Goal: Task Accomplishment & Management: Complete application form

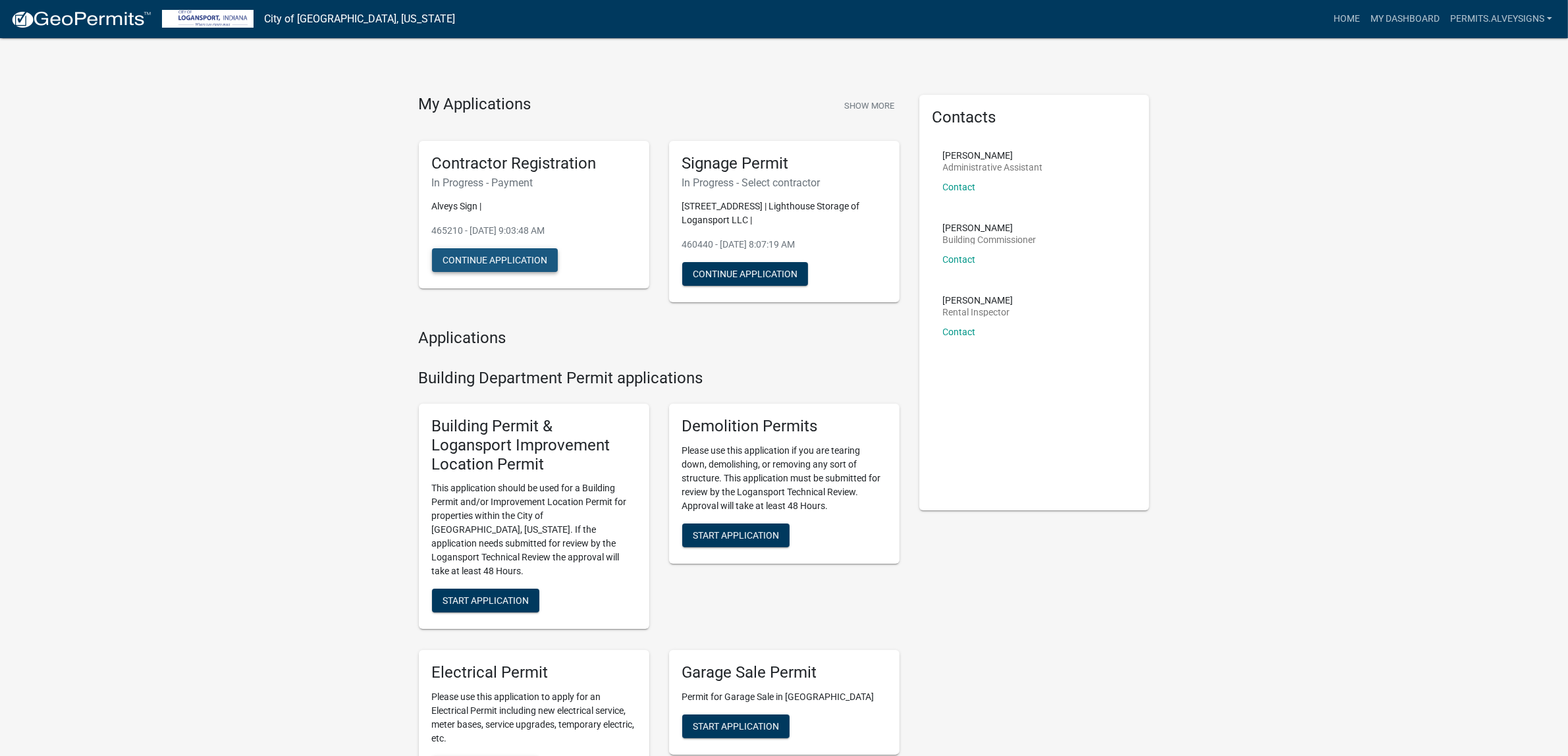
click at [526, 271] on button "Continue Application" at bounding box center [495, 260] width 126 height 24
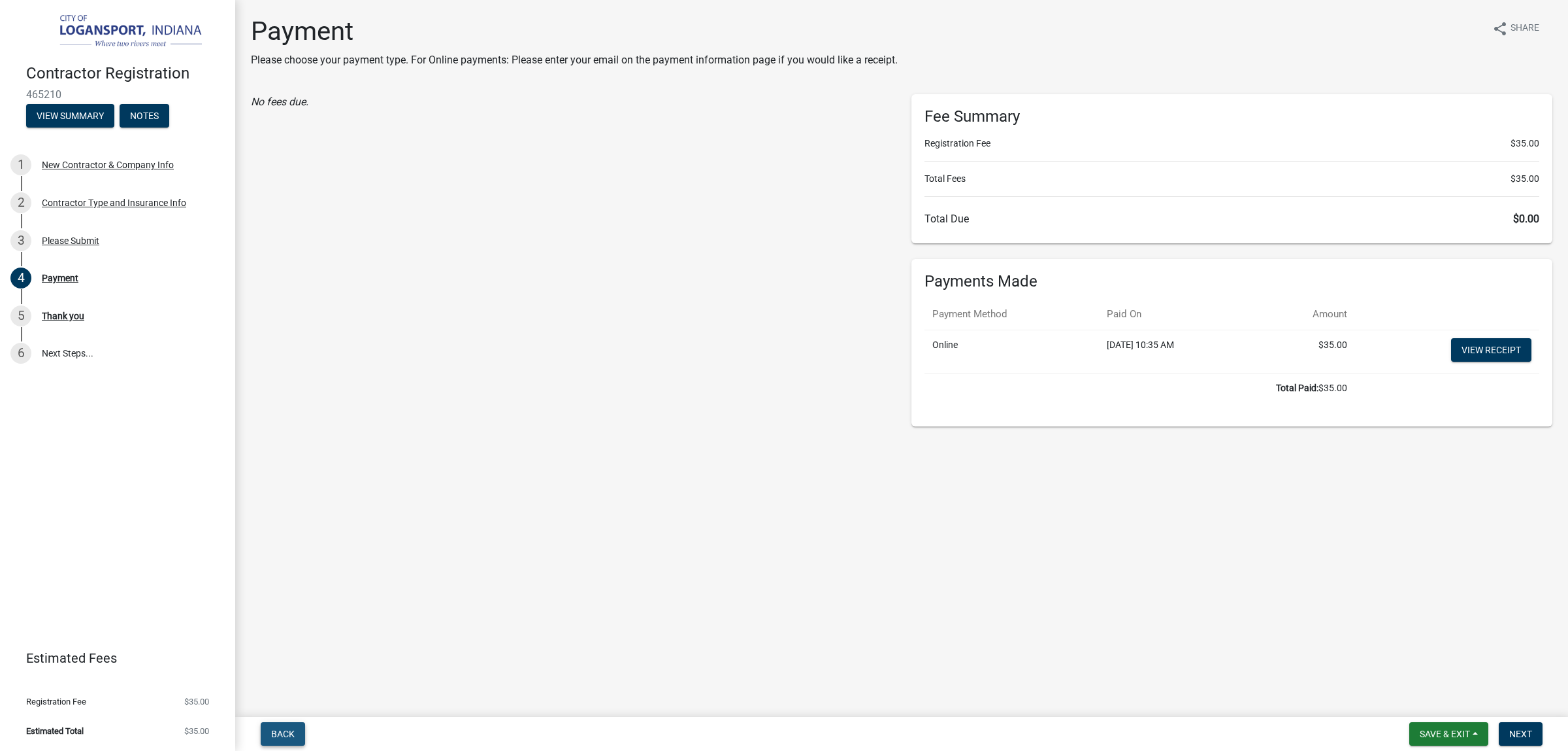
drag, startPoint x: 308, startPoint y: 739, endPoint x: 322, endPoint y: 729, distance: 17.2
click at [305, 739] on button "Back" at bounding box center [282, 734] width 44 height 24
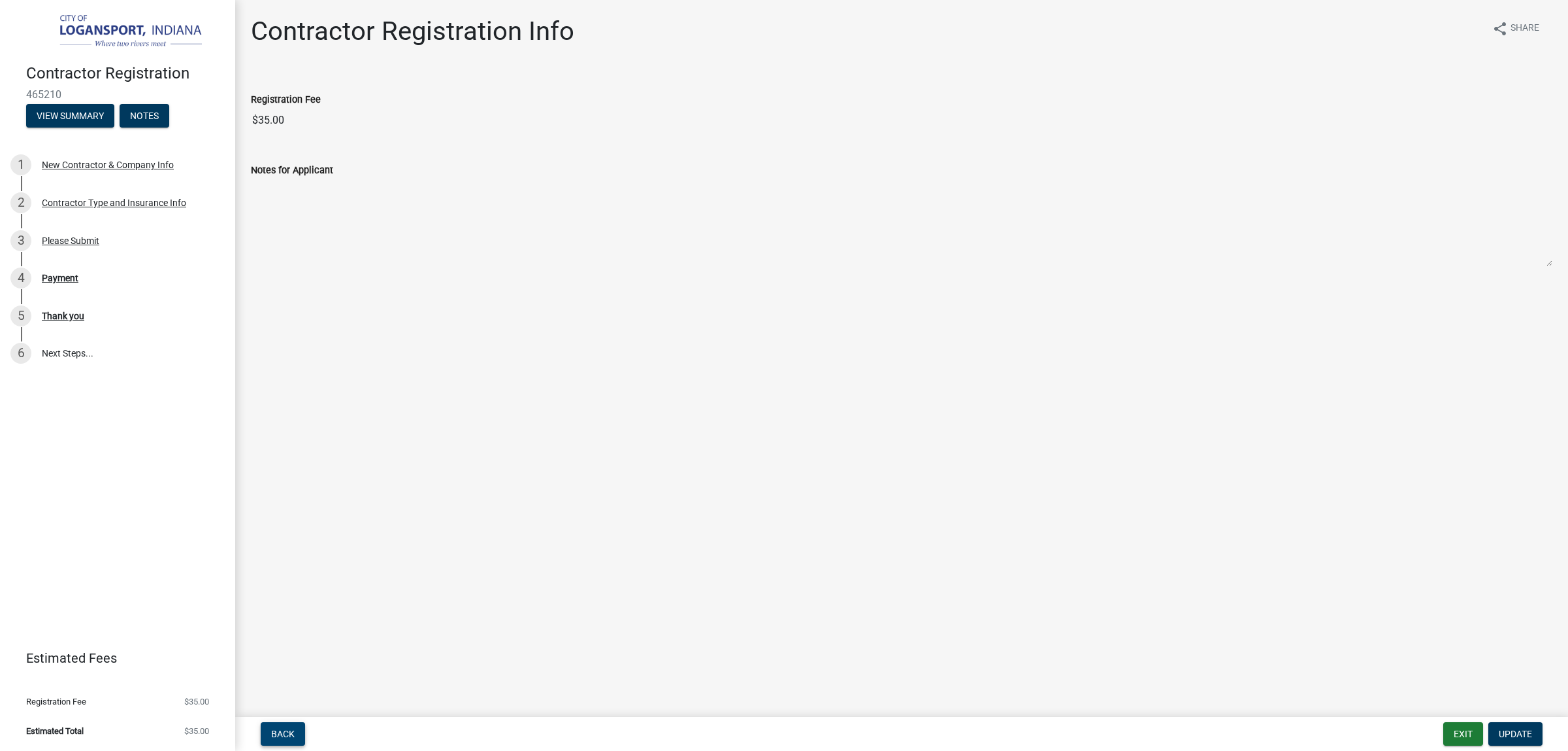
click at [295, 730] on span "Back" at bounding box center [283, 733] width 24 height 10
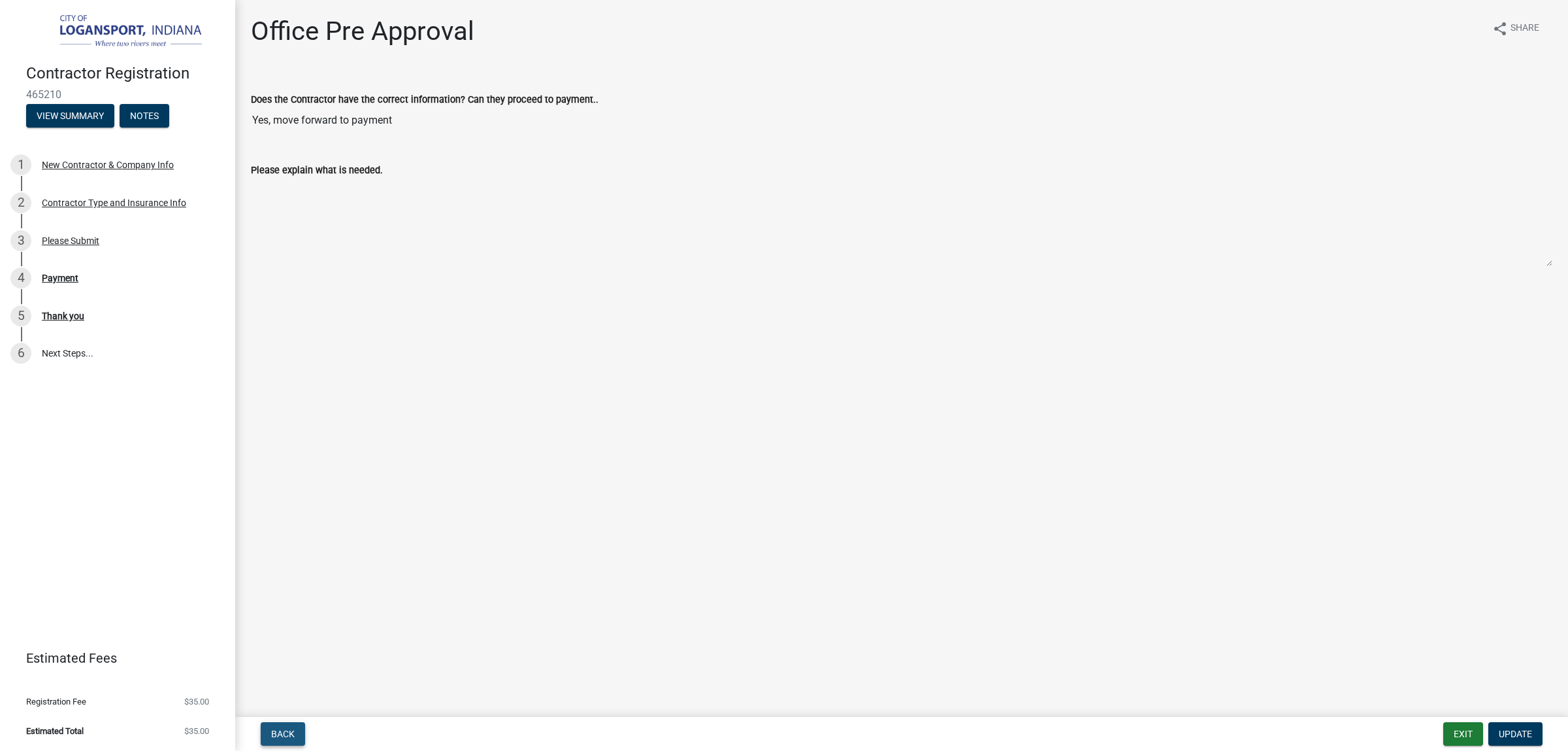
click at [305, 734] on button "Back" at bounding box center [282, 734] width 44 height 24
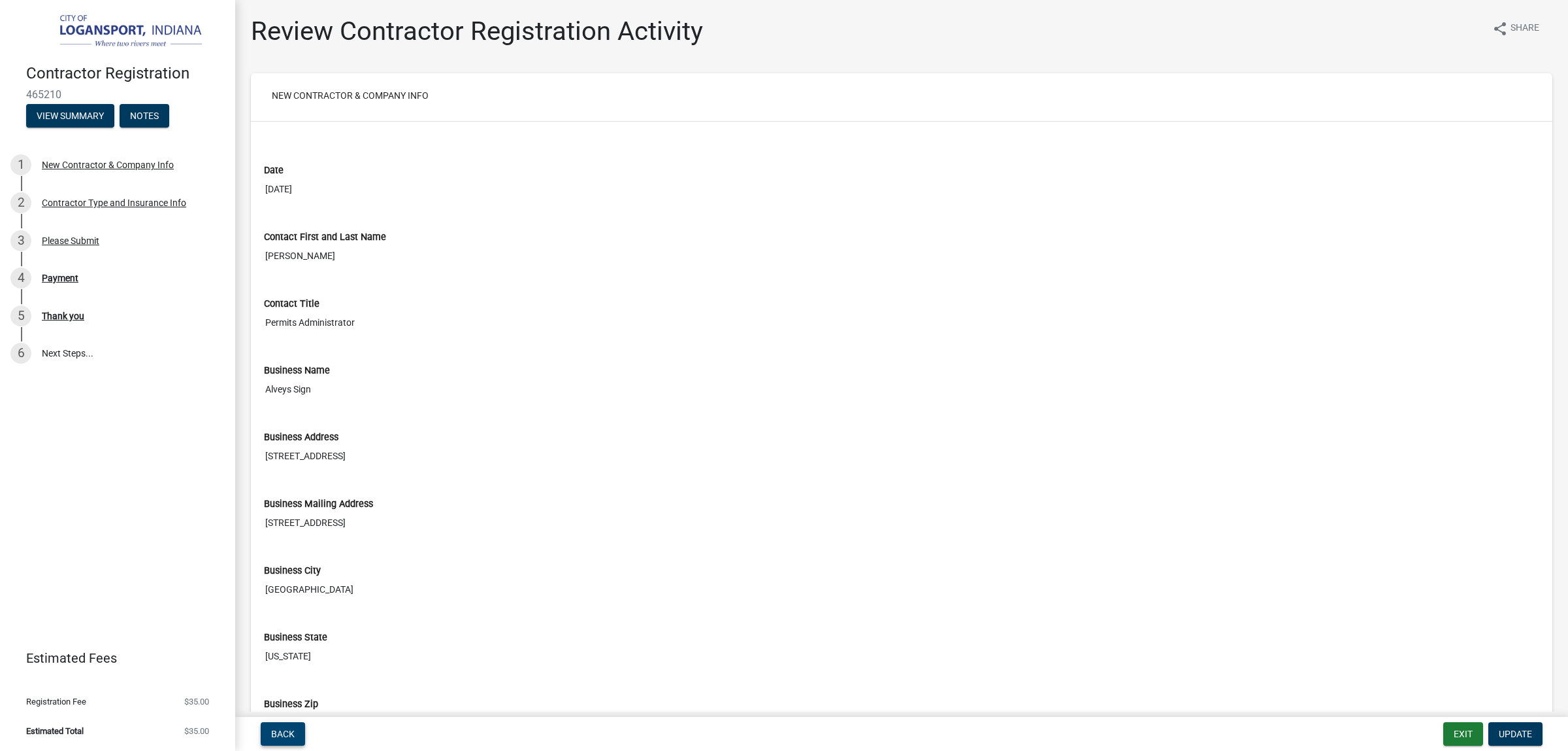
click at [305, 737] on button "Back" at bounding box center [282, 734] width 44 height 24
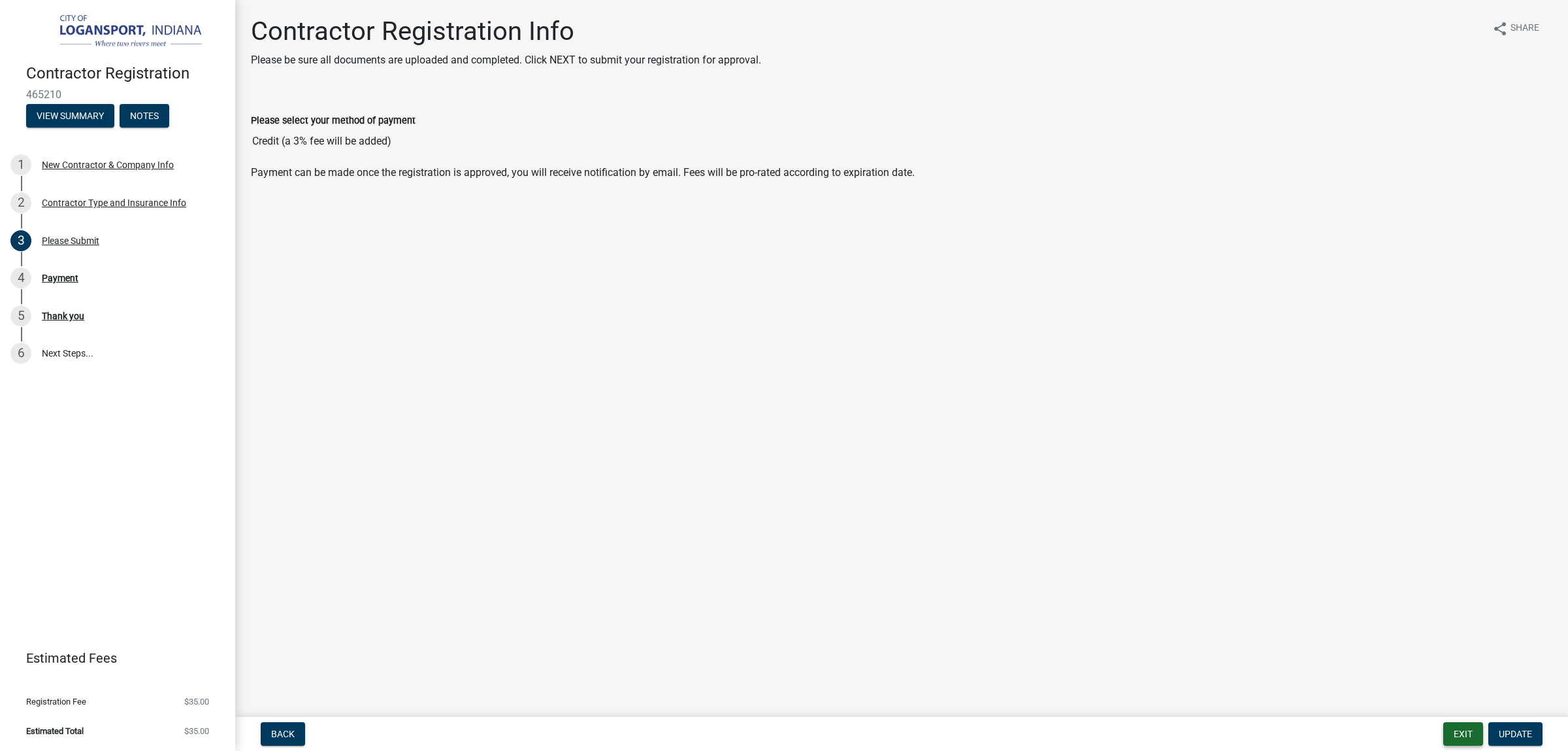
click at [1443, 729] on button "Exit" at bounding box center [1463, 734] width 39 height 24
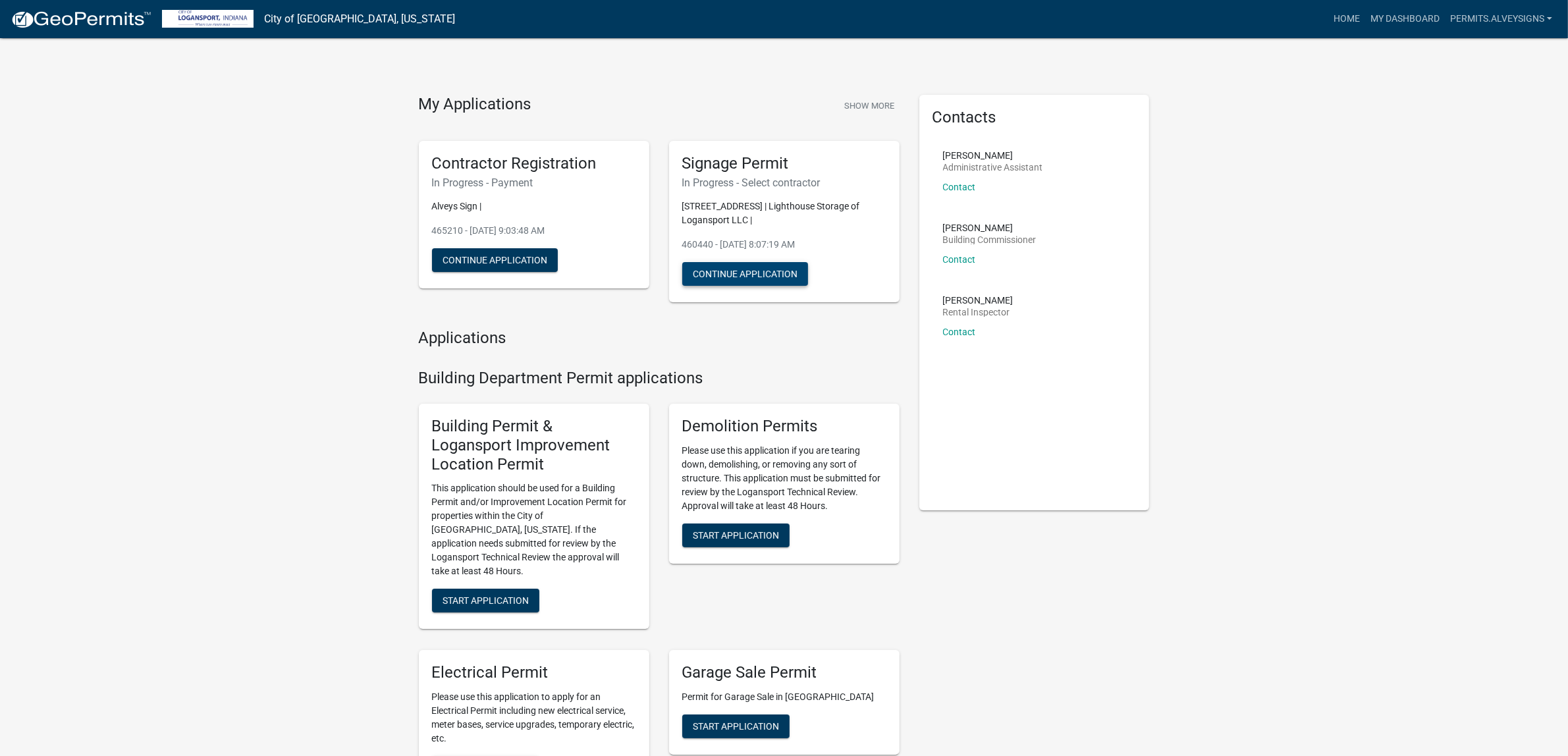
click at [758, 285] on button "Continue Application" at bounding box center [745, 274] width 126 height 24
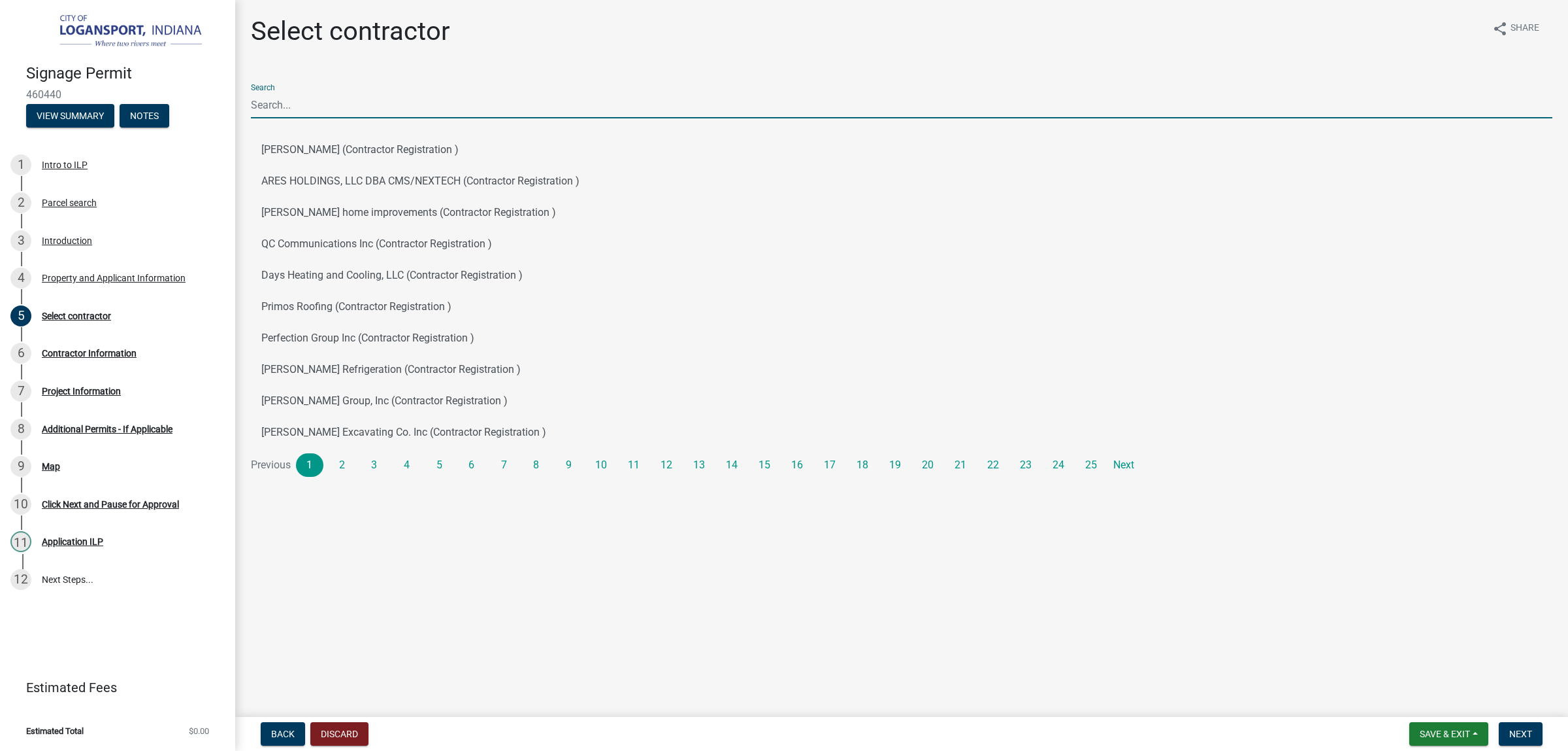
click at [363, 118] on input "Search" at bounding box center [902, 105] width 1301 height 27
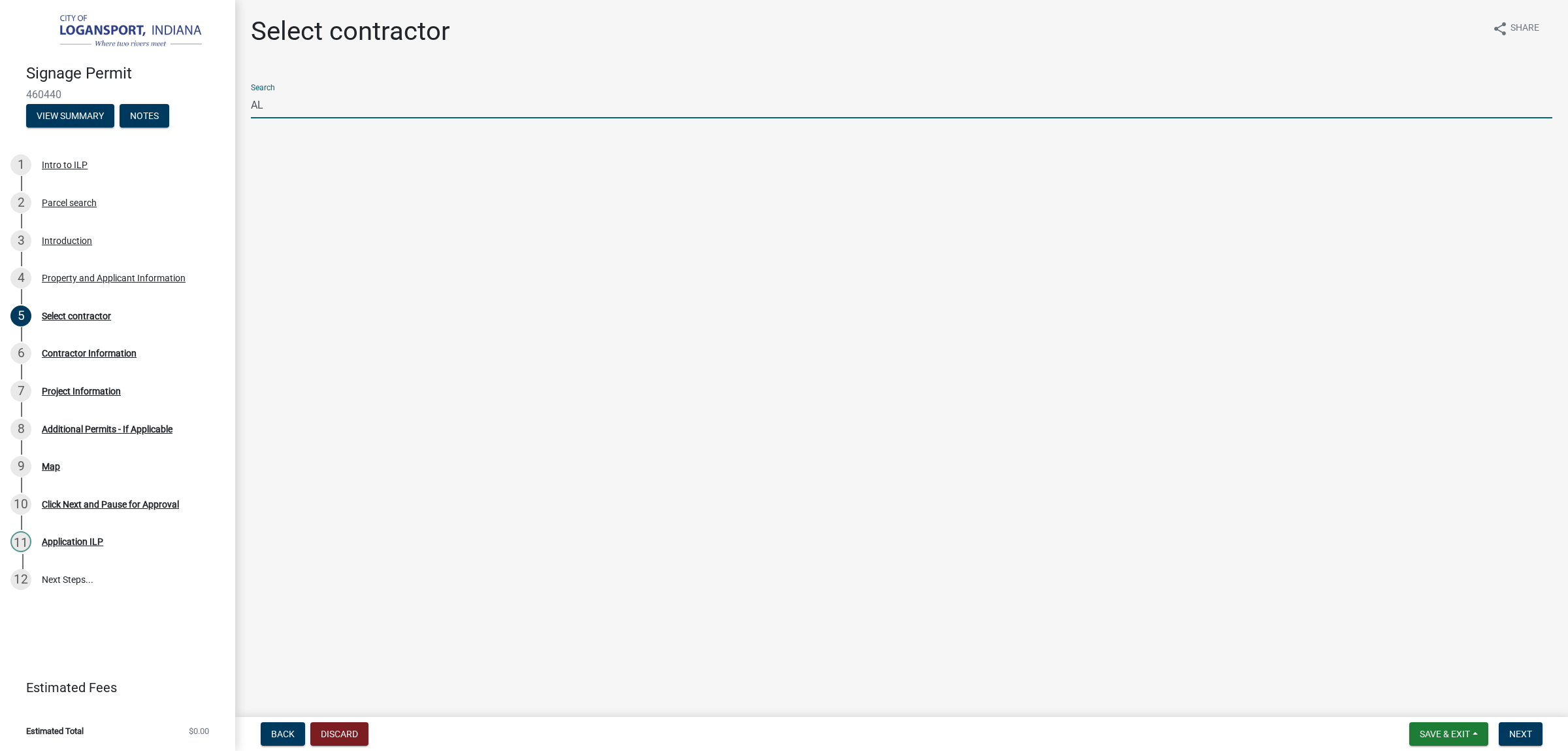
type input "A"
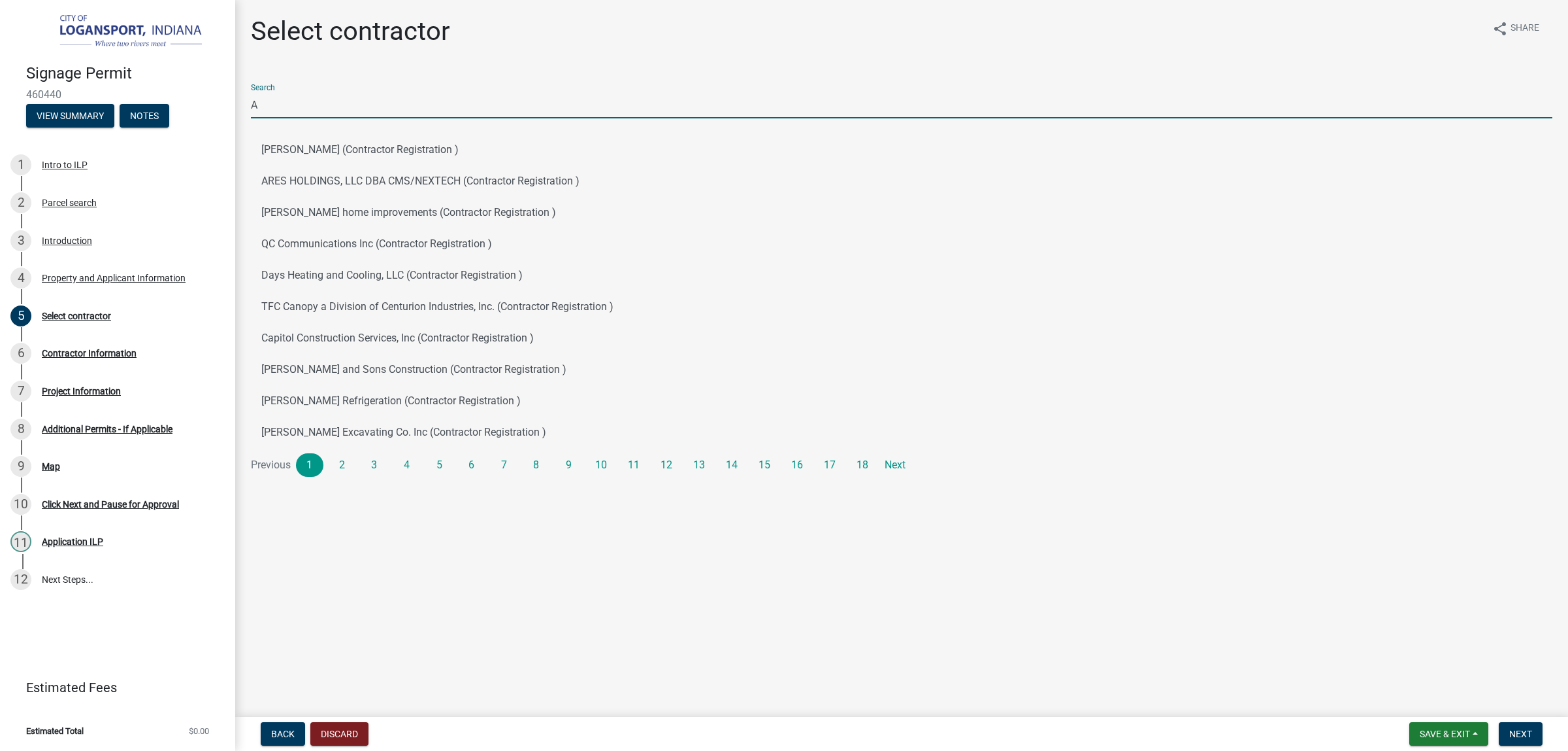
drag, startPoint x: 394, startPoint y: 136, endPoint x: 207, endPoint y: 129, distance: 187.1
click at [207, 129] on div "Signage Permit 460440 View Summary Notes 1 Intro to ILP 2 Parcel search 3 Intro…" at bounding box center [784, 375] width 1568 height 751
click at [295, 728] on span "Back" at bounding box center [283, 733] width 24 height 10
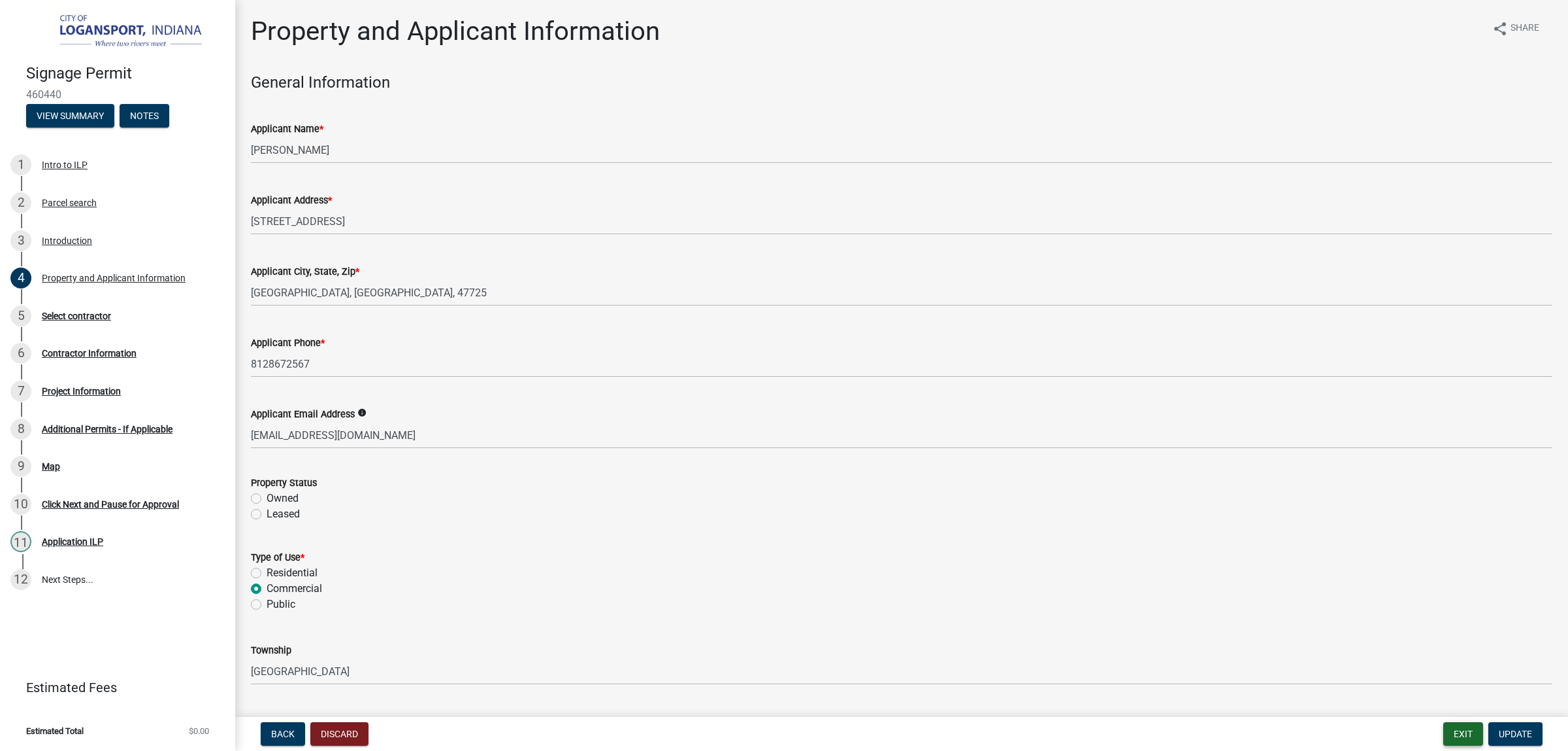
click at [1443, 725] on button "Exit" at bounding box center [1463, 734] width 39 height 24
